Goal: Task Accomplishment & Management: Manage account settings

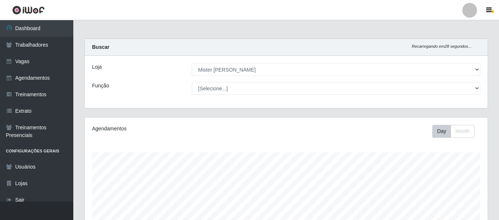
select select "535"
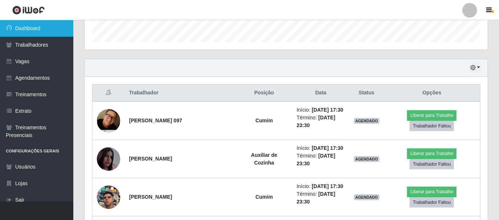
scroll to position [152, 403]
click at [42, 22] on link "Dashboard" at bounding box center [36, 28] width 73 height 16
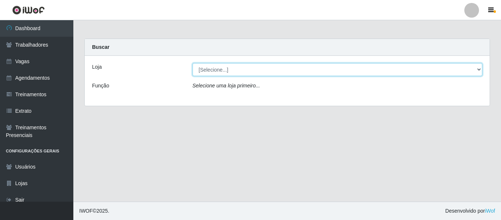
click at [220, 72] on select "[Selecione...] Mister Burg" at bounding box center [337, 69] width 290 height 13
select select "535"
click at [192, 63] on select "[Selecione...] Mister Burg" at bounding box center [337, 69] width 290 height 13
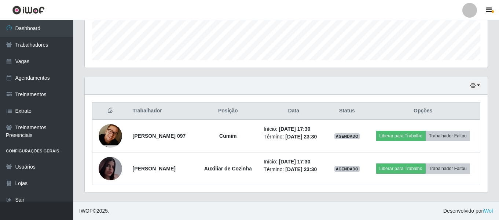
scroll to position [213, 0]
